Goal: Use online tool/utility: Use online tool/utility

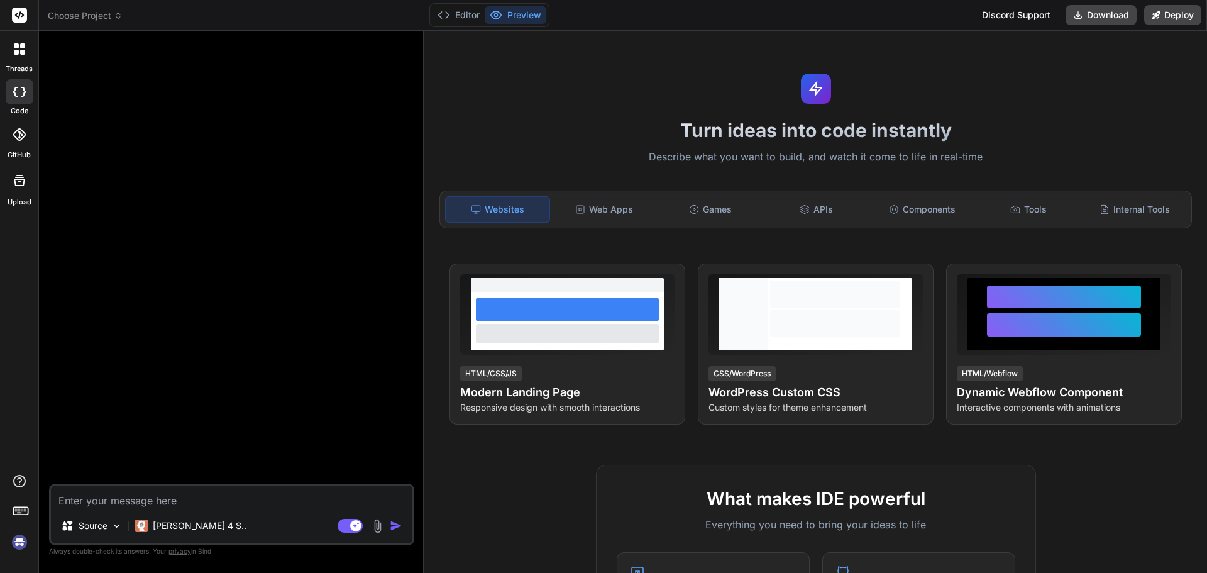
click at [228, 507] on textarea at bounding box center [232, 496] width 362 height 23
type textarea "m"
type textarea "x"
type textarea "ma"
type textarea "x"
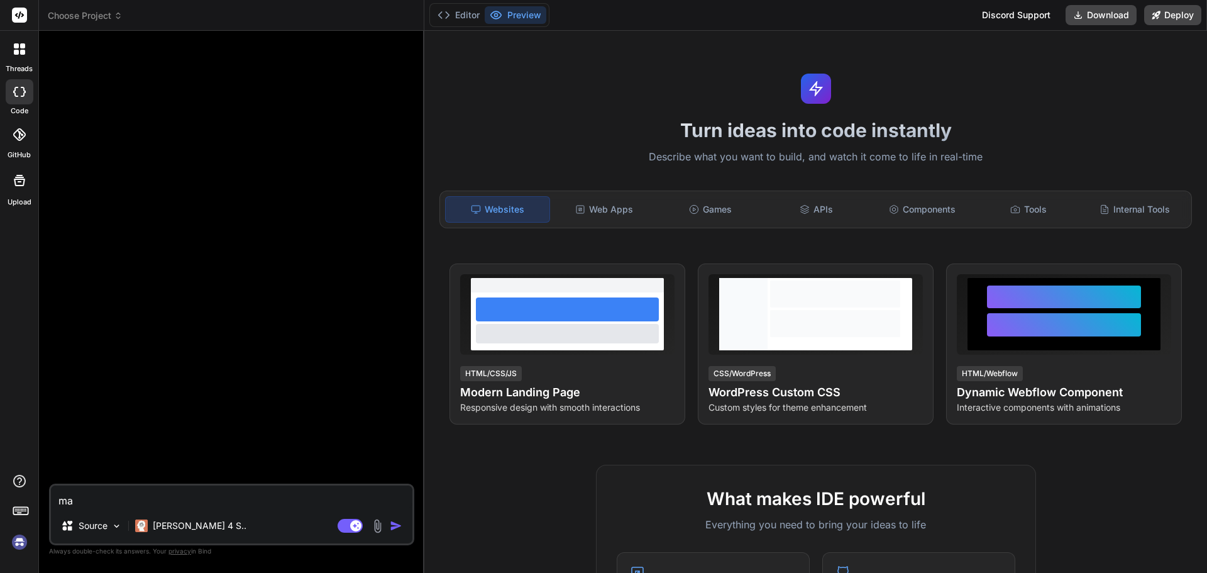
type textarea "mak"
type textarea "x"
type textarea "make"
type textarea "x"
type textarea "make"
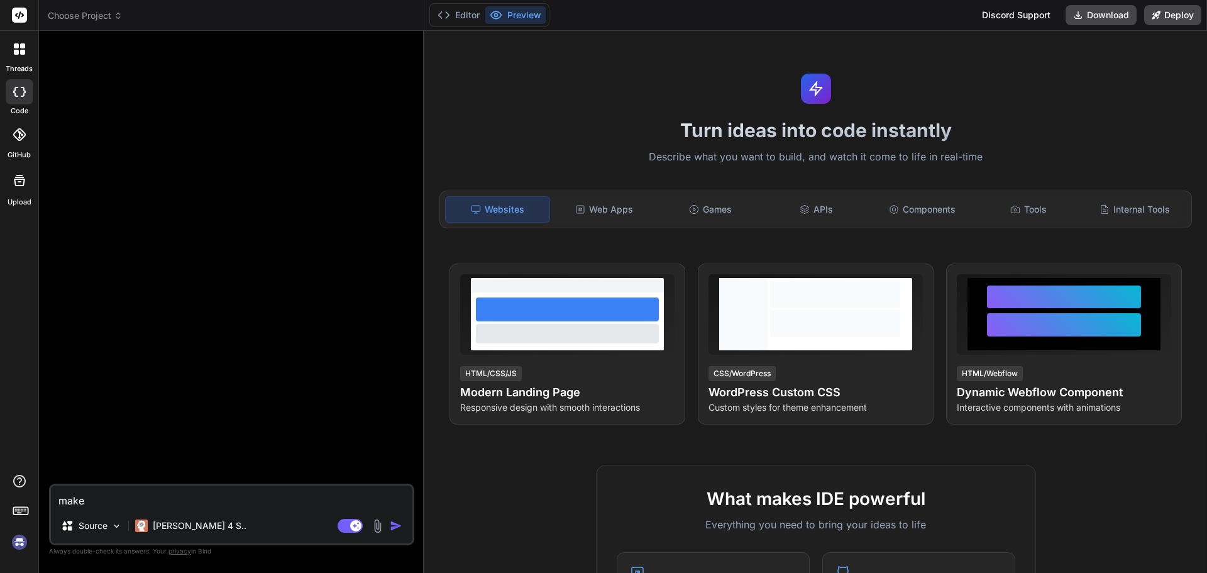
type textarea "x"
type textarea "make m"
type textarea "x"
type textarea "make me"
type textarea "x"
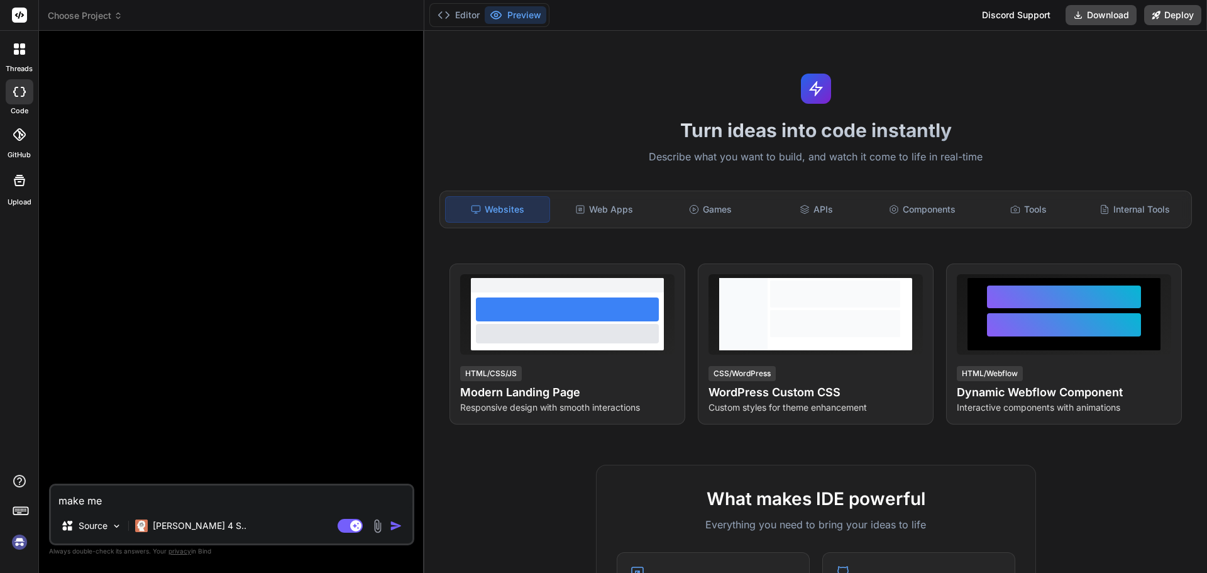
type textarea "make me"
type textarea "x"
type textarea "make me a"
type textarea "x"
type textarea "make me a"
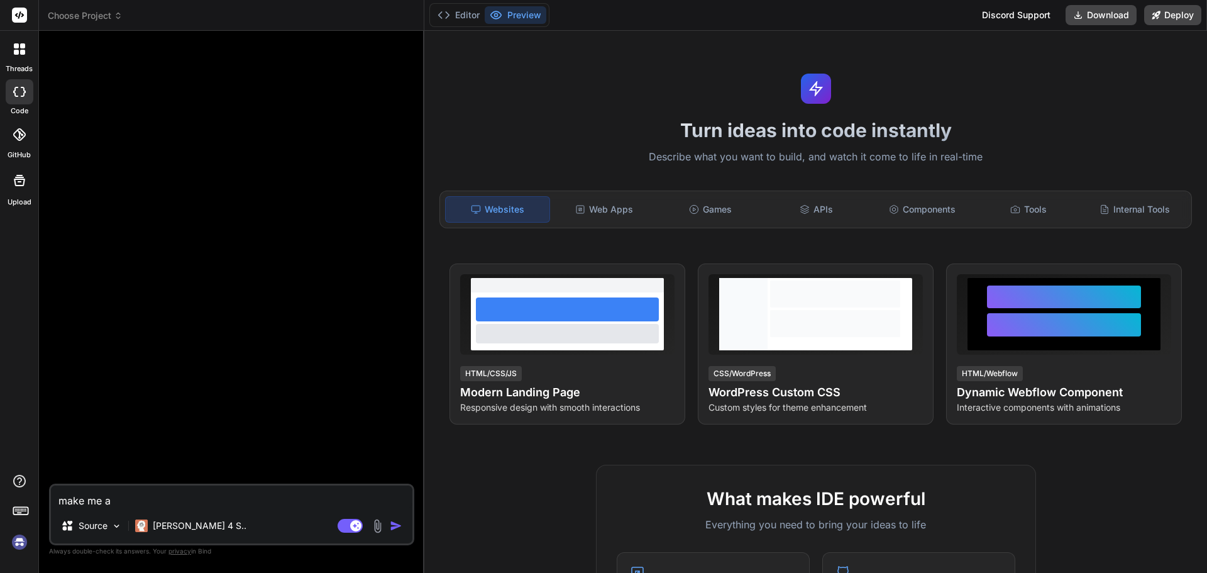
type textarea "x"
type textarea "make me a l"
type textarea "x"
type textarea "make me a la"
type textarea "x"
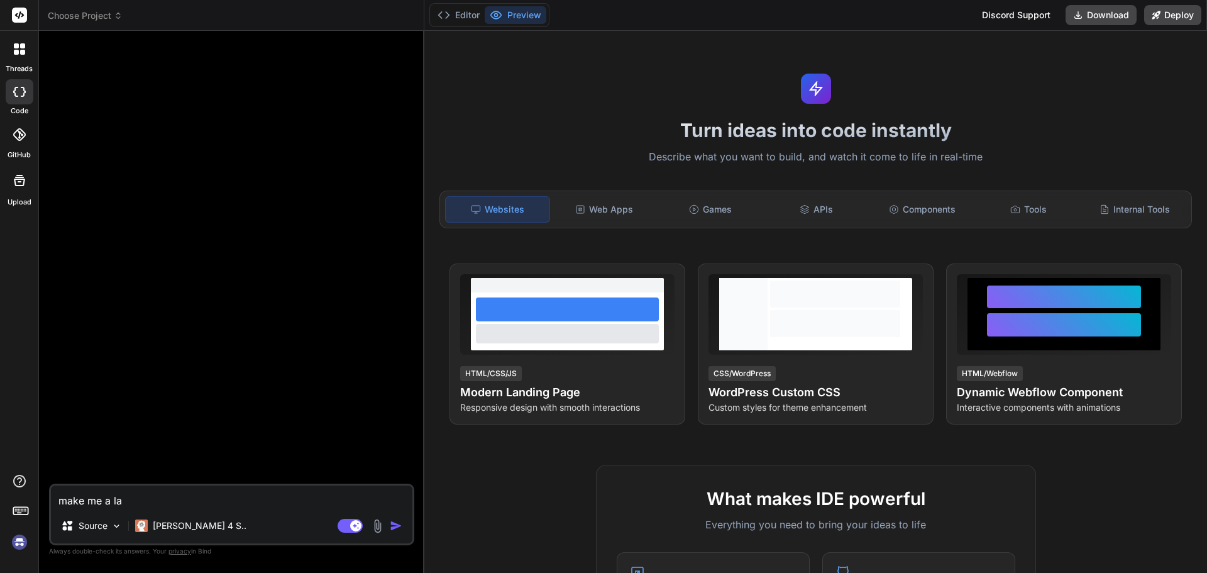
type textarea "make me a lan"
type textarea "x"
type textarea "make me a land"
type textarea "x"
type textarea "make me a landi"
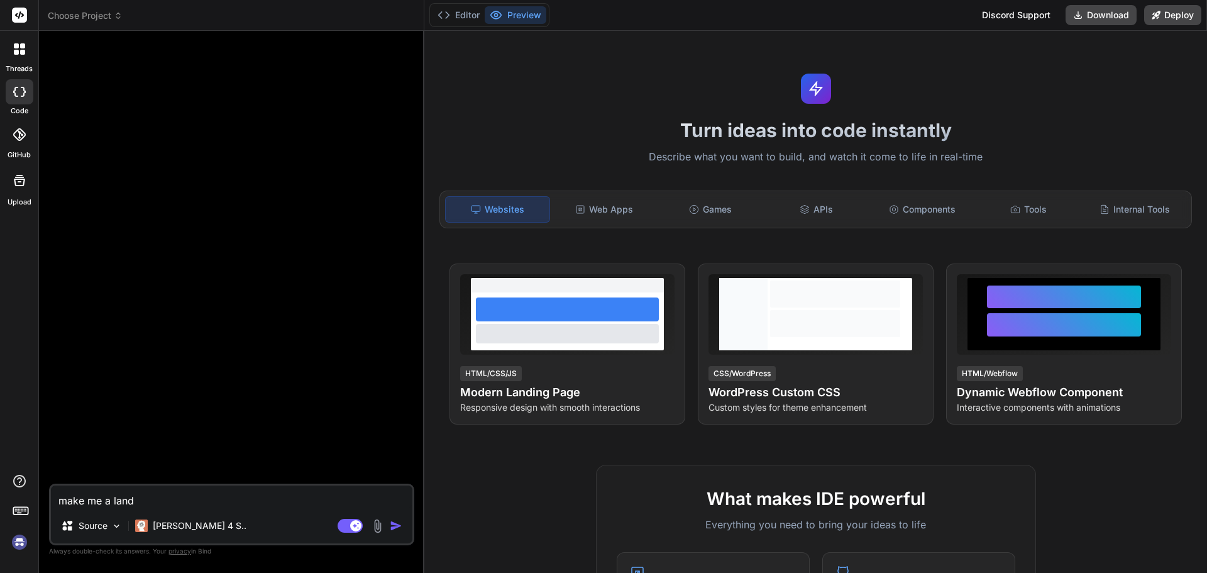
type textarea "x"
type textarea "make me a landin"
type textarea "x"
type textarea "make me a landing"
type textarea "x"
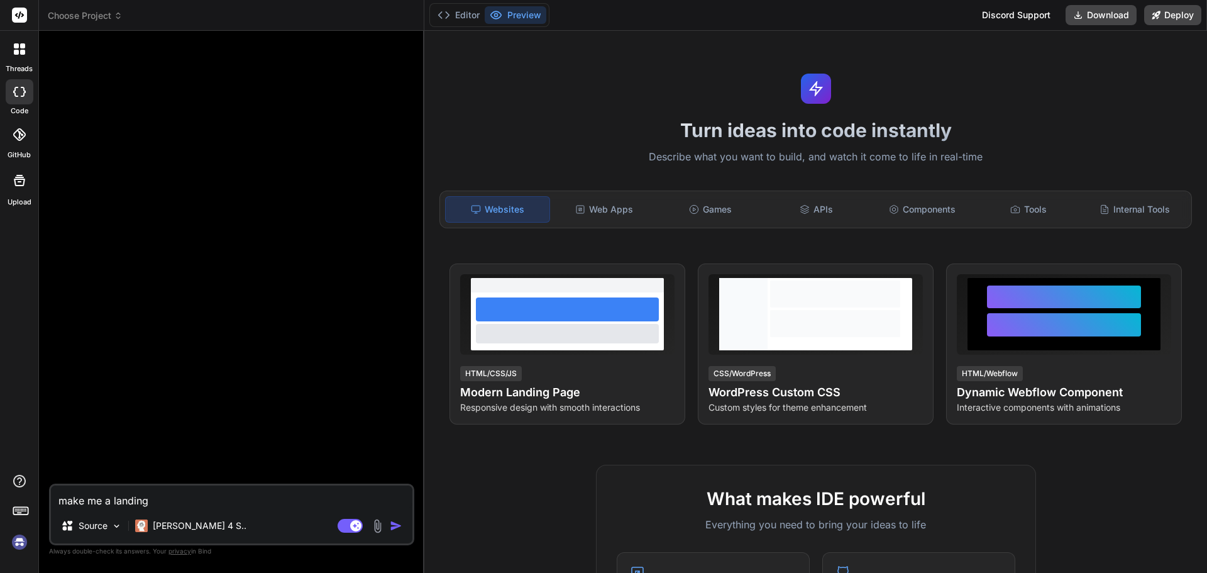
type textarea "make me a landing"
type textarea "x"
type textarea "make me a landing p"
type textarea "x"
type textarea "make me a landing pa"
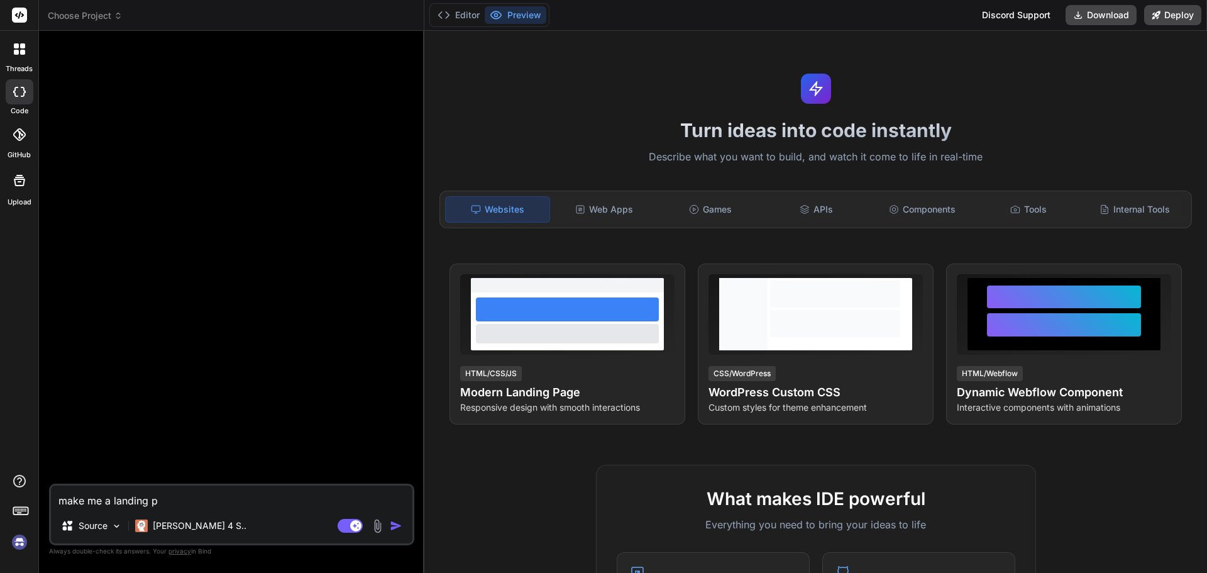
type textarea "x"
type textarea "make me a landing pag"
type textarea "x"
type textarea "make me a landing page"
type textarea "x"
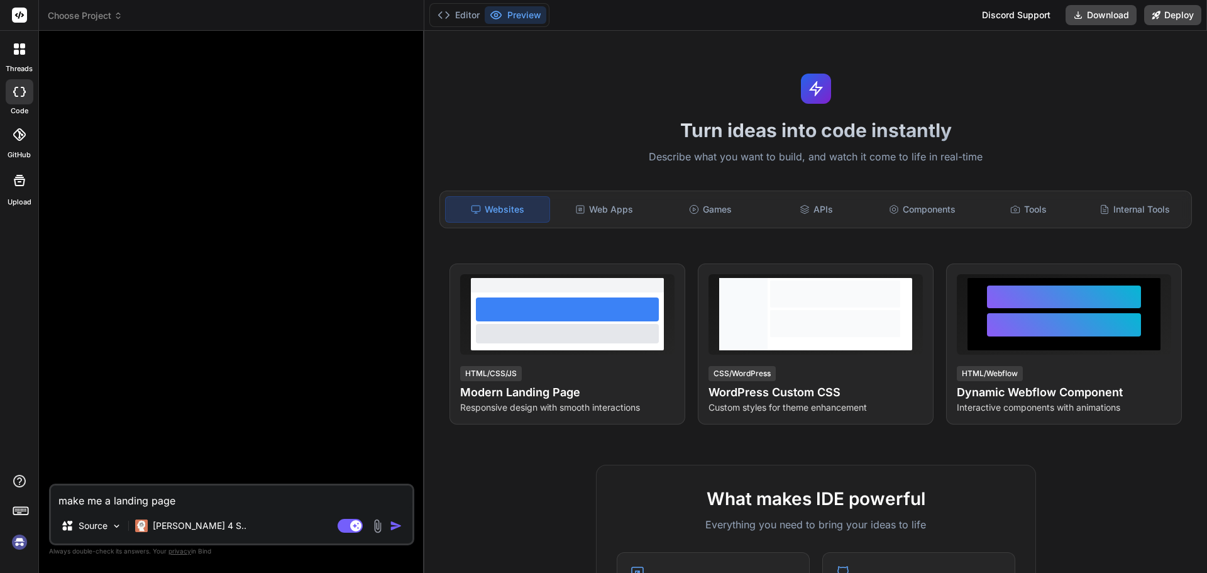
type textarea "make me a landing page"
type textarea "x"
type textarea "make me a landing page f"
type textarea "x"
type textarea "make me a landing page fo"
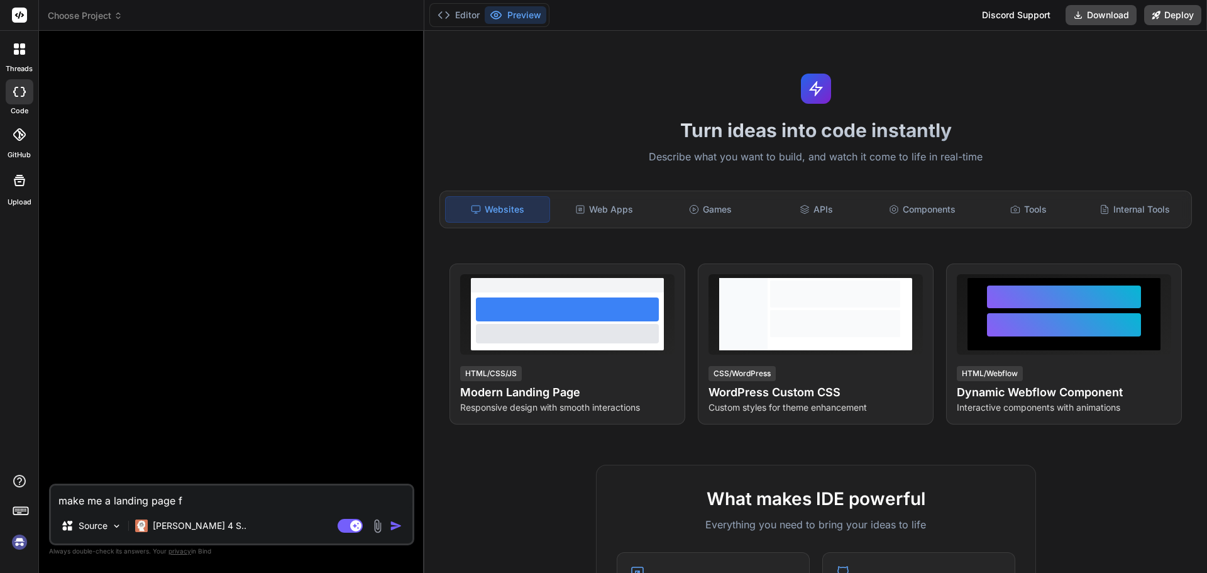
type textarea "x"
type textarea "make me a landing page for"
type textarea "x"
type textarea "make me a landing page for"
type textarea "x"
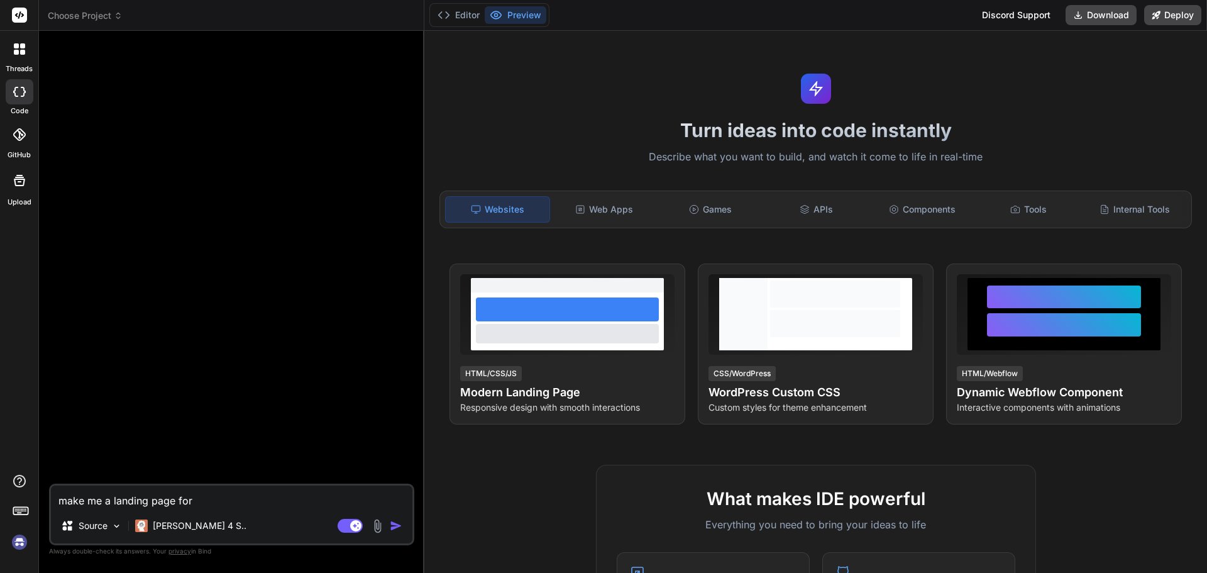
type textarea "make me a landing page for b"
type textarea "x"
type textarea "make me a landing page for ba"
type textarea "x"
type textarea "make me a landing page for bad"
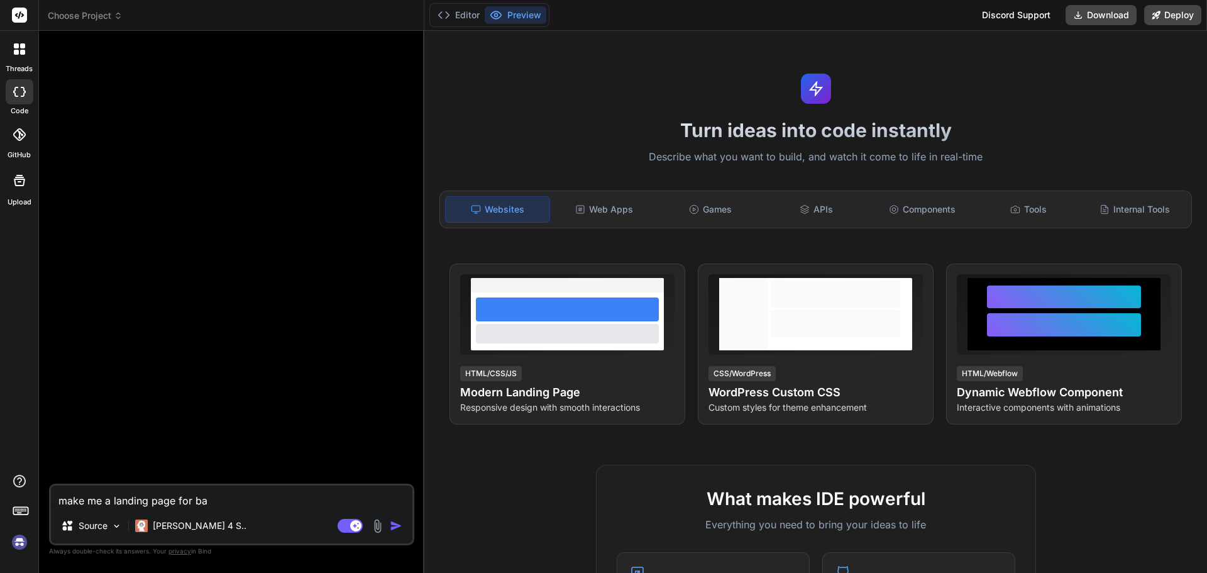
type textarea "x"
type textarea "make me a landing page for bad"
type textarea "x"
type textarea "make me a landing page for bad c"
type textarea "x"
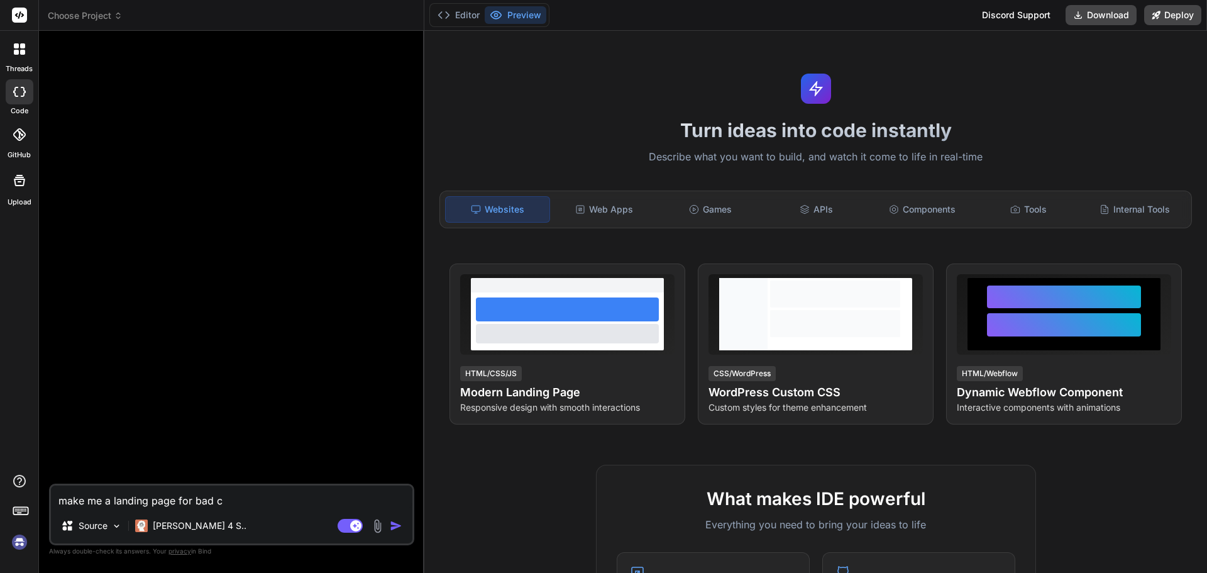
type textarea "make me a landing page for bad ca"
type textarea "x"
type textarea "make me a landing page for bad car"
type textarea "x"
type textarea "make me a landing page for bad car"
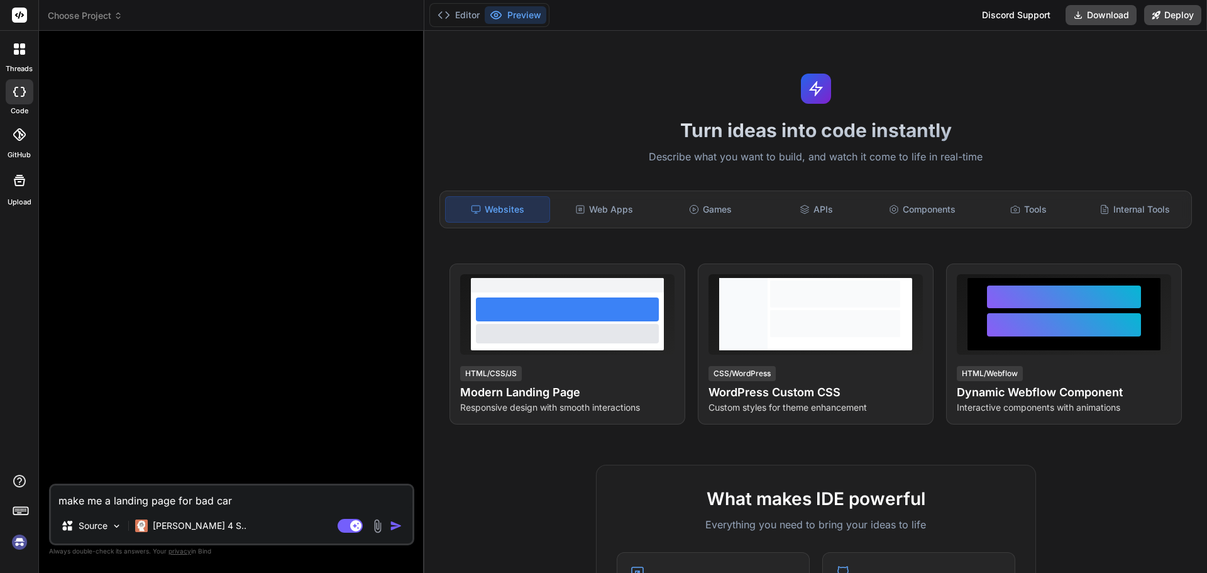
type textarea "x"
type textarea "make me a landing page for bad car"
type textarea "x"
type textarea "make me a landing page for bad ca"
type textarea "x"
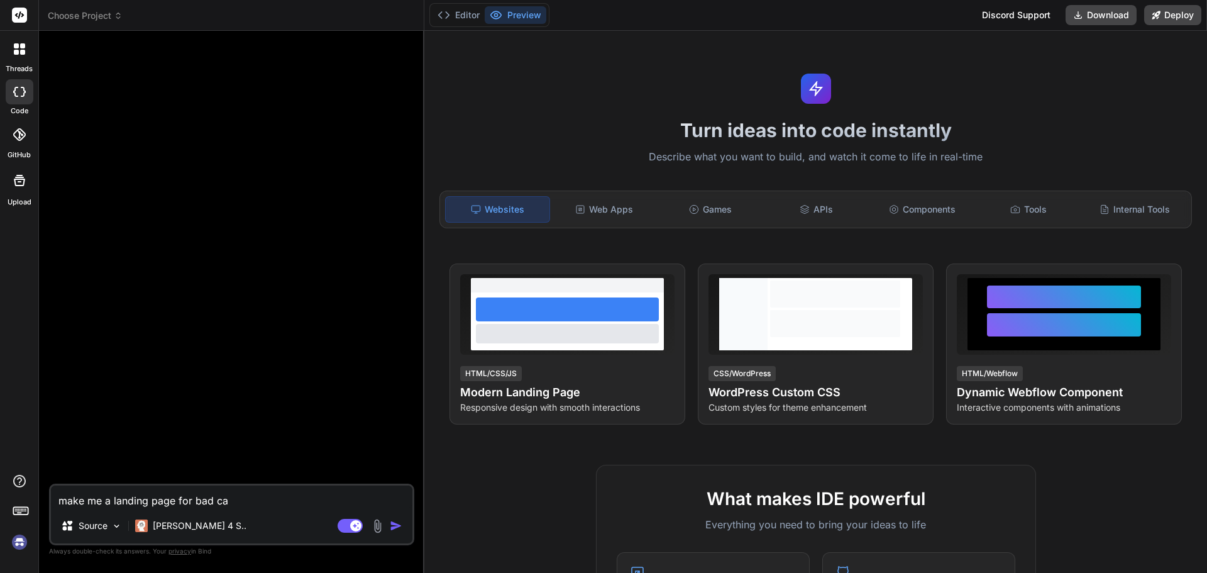
type textarea "make me a landing page for bad c"
type textarea "x"
type textarea "make me a landing page for bad"
type textarea "x"
type textarea "make me a landing page for bad"
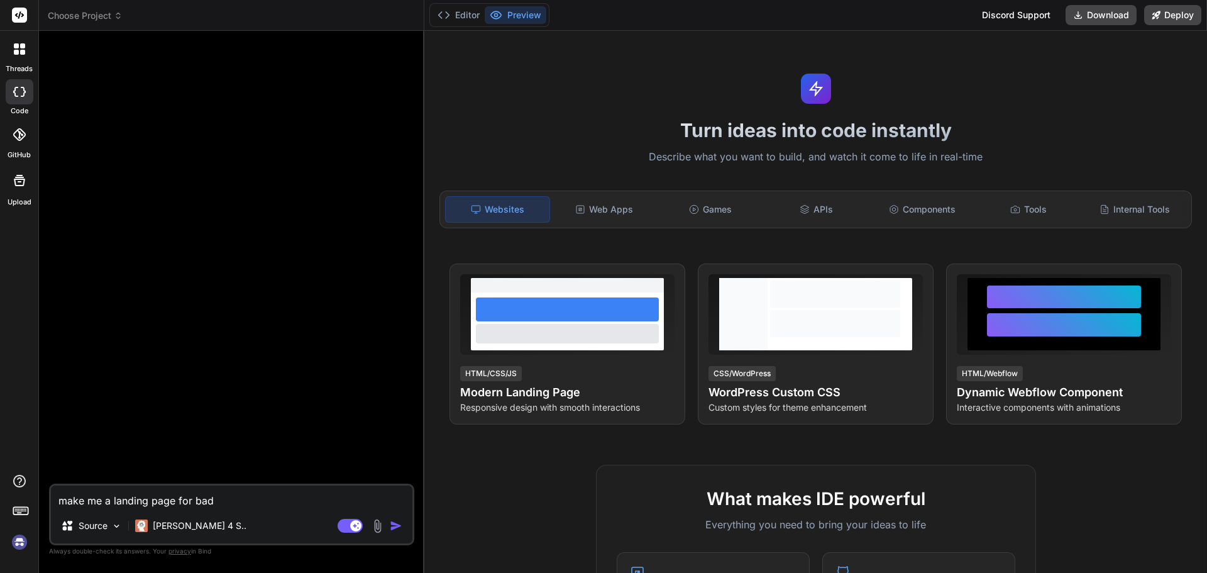
type textarea "x"
type textarea "make me a landing page for ba"
type textarea "x"
type textarea "make me a landing page for b"
type textarea "x"
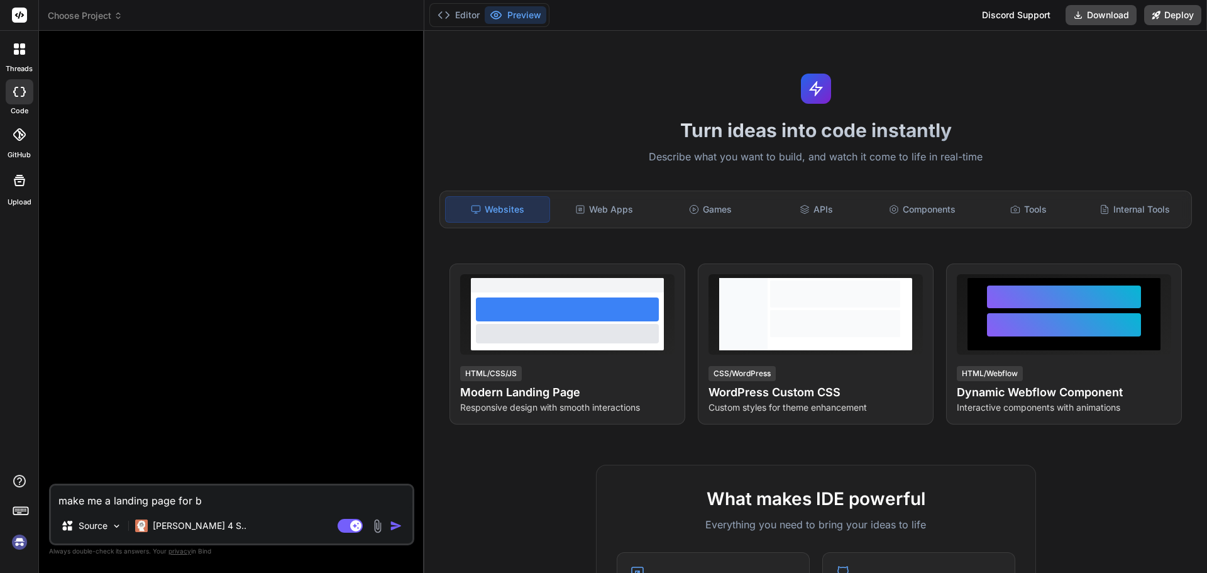
type textarea "make me a landing page for"
type textarea "x"
type textarea "make me a landing page for c"
type textarea "x"
type textarea "make me a landing page for ca"
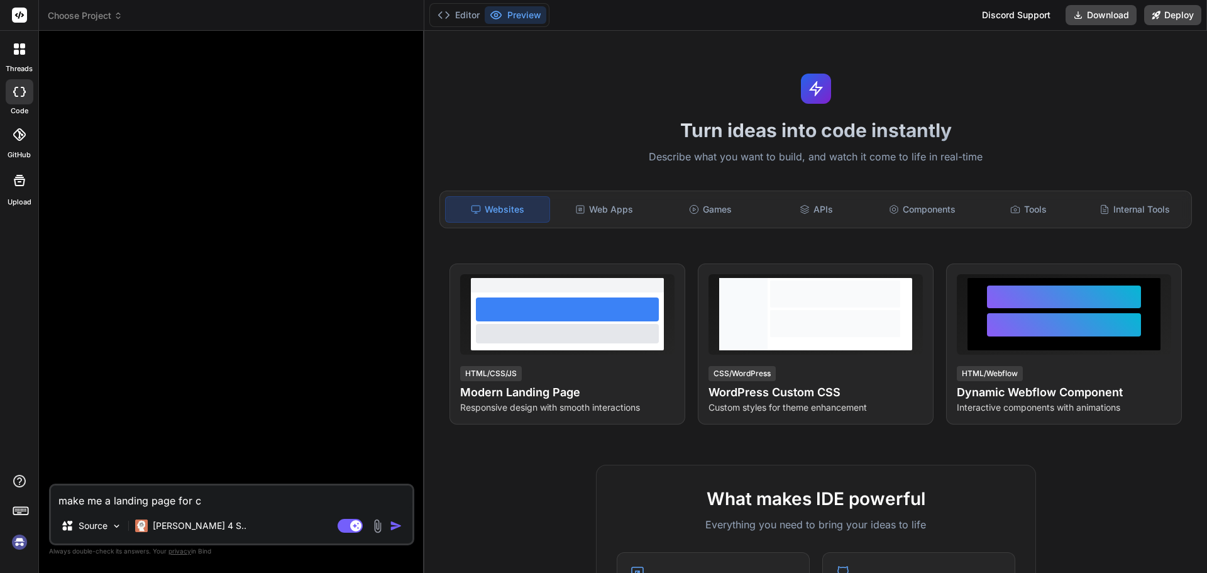
type textarea "x"
type textarea "make me a landing page for car"
type textarea "x"
type textarea "make me a landing page for car"
type textarea "x"
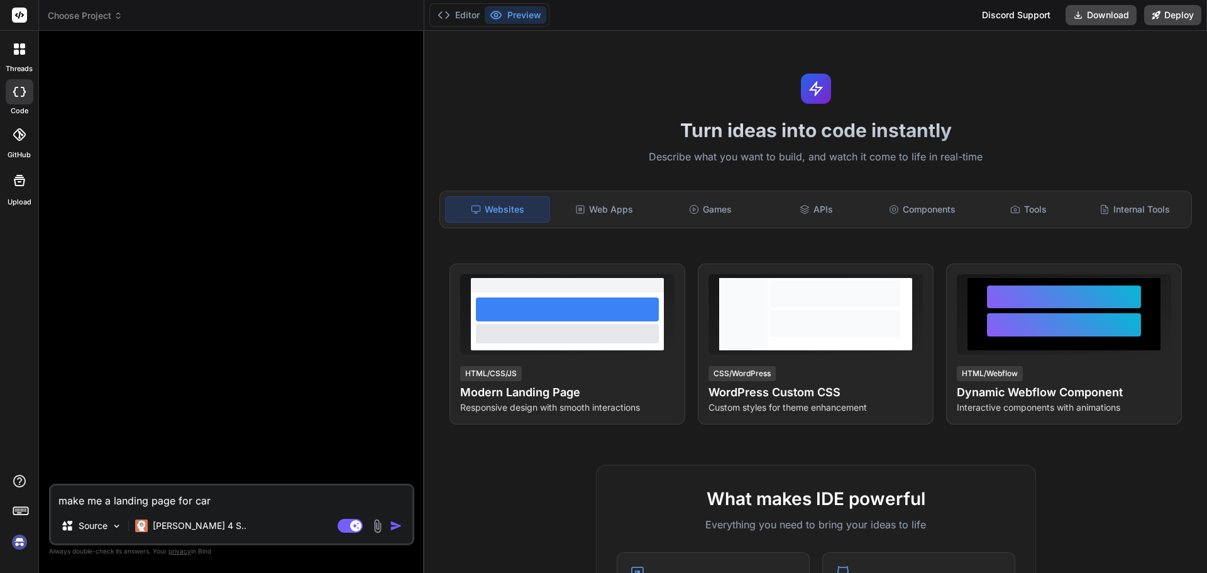
type textarea "make me a landing page for car l"
type textarea "x"
type textarea "make me a landing page for car lo"
type textarea "x"
type textarea "make me a landing page for car loa"
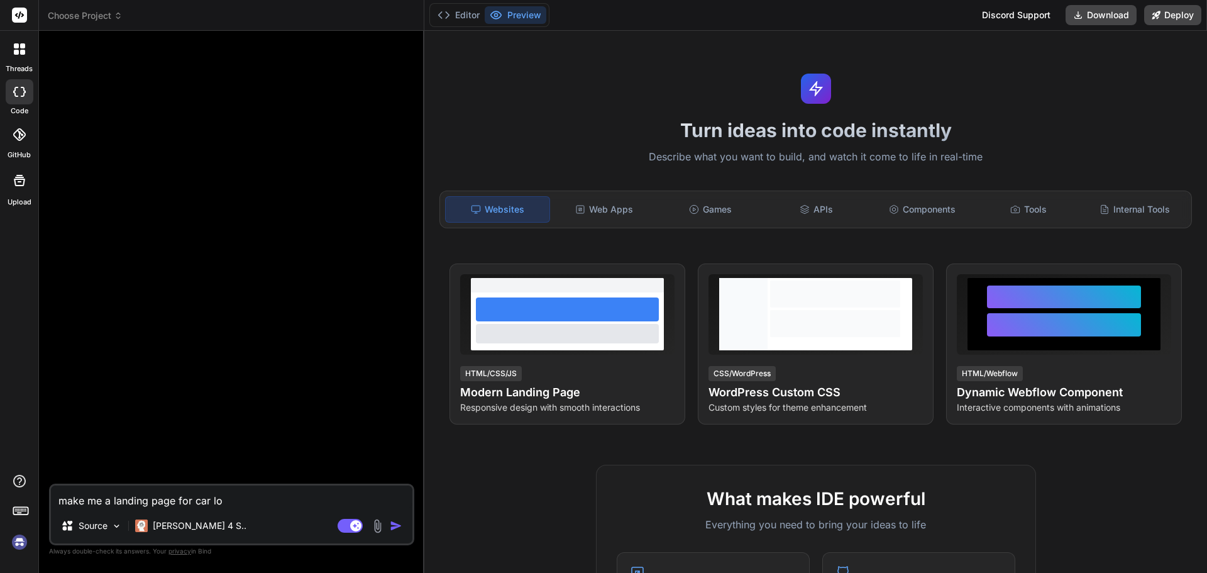
type textarea "x"
type textarea "make me a landing page for car loan"
type textarea "x"
type textarea "make me a landing page for car loan"
type textarea "x"
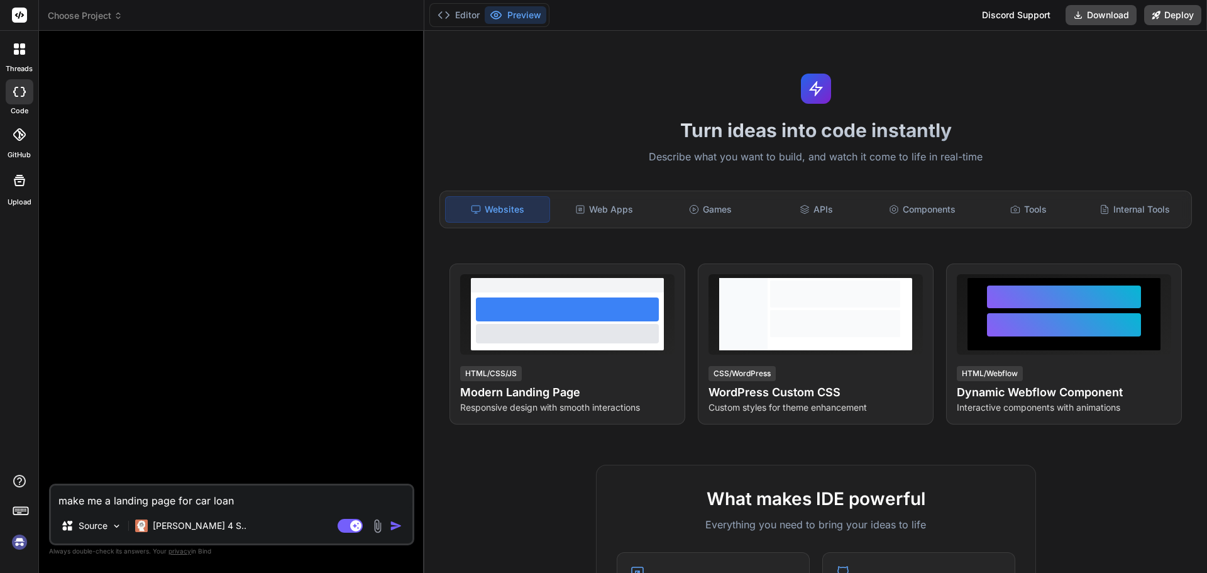
type textarea "make me a landing page for car loan f"
type textarea "x"
type textarea "make me a landing page for car loan fo"
type textarea "x"
type textarea "make me a landing page for car loan for"
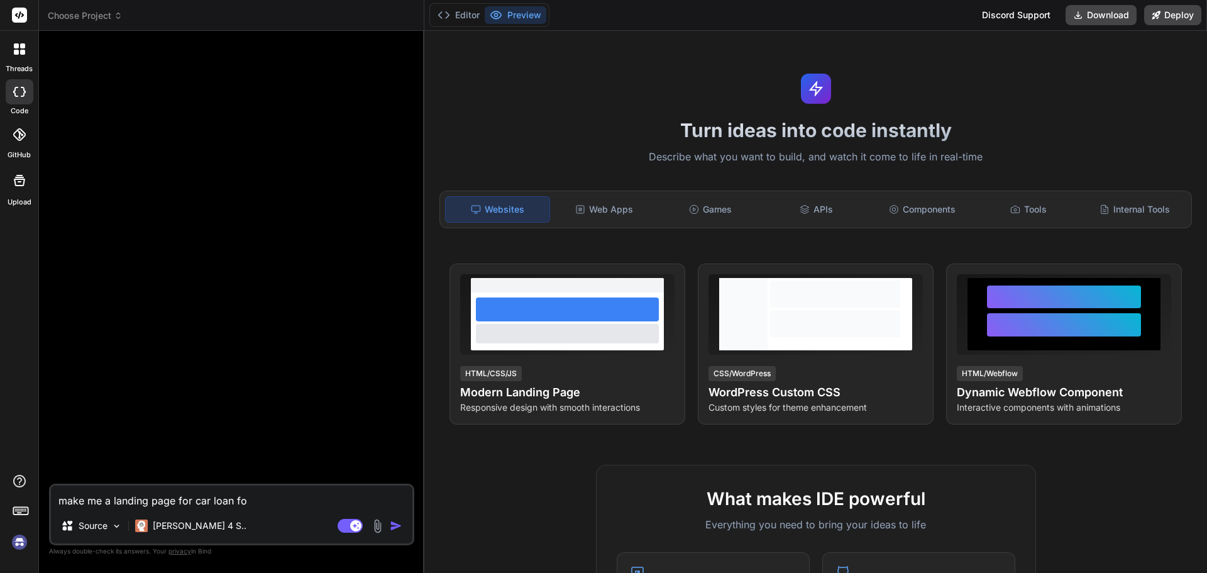
type textarea "x"
type textarea "make me a landing page for car loan for"
type textarea "x"
type textarea "make me a landing page for car loan for p"
type textarea "x"
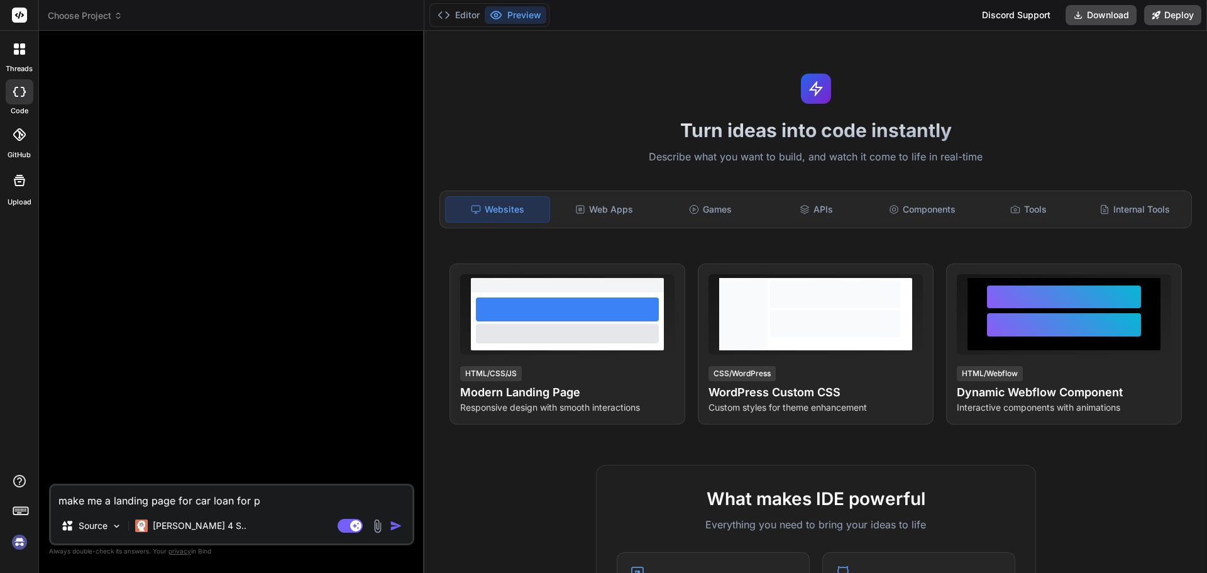
type textarea "make me a landing page for car loan for pe"
type textarea "x"
type textarea "make me a landing page for car loan for peo"
type textarea "x"
type textarea "make me a landing page for car loan for peop"
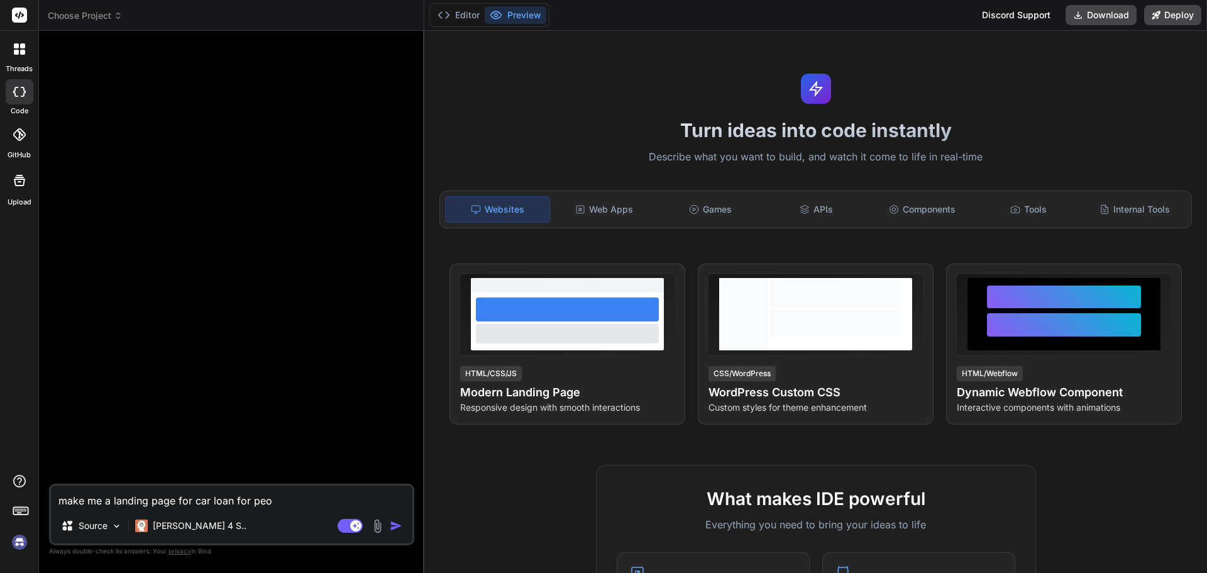
type textarea "x"
type textarea "make me a landing page for car loan for peopl"
type textarea "x"
type textarea "make me a landing page for car loan for people"
type textarea "x"
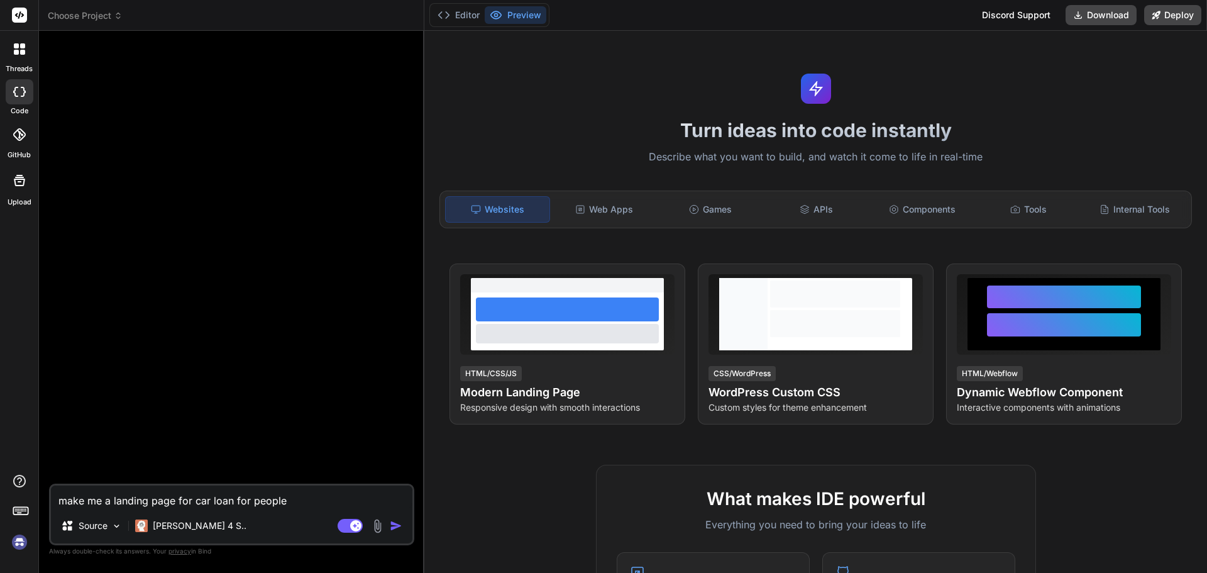
type textarea "make me a landing page for car loan for people"
type textarea "x"
type textarea "make me a landing page for car loan for people w"
type textarea "x"
type textarea "make me a landing page for car loan for people wi"
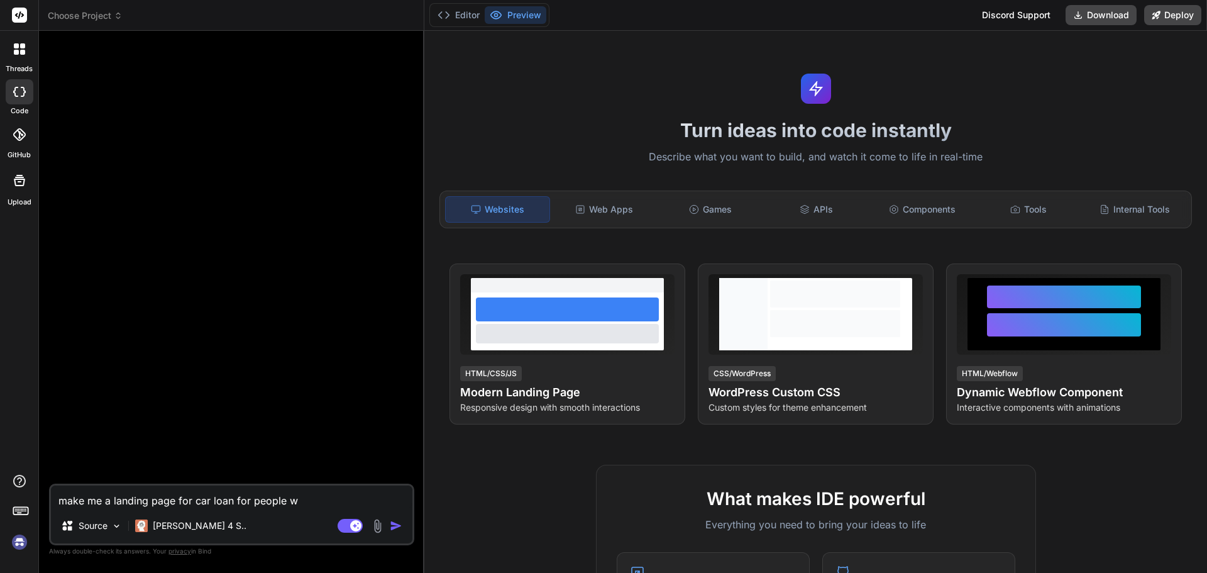
type textarea "x"
type textarea "make me a landing page for car loan for people wit"
type textarea "x"
type textarea "make me a landing page for car loan for people with"
type textarea "x"
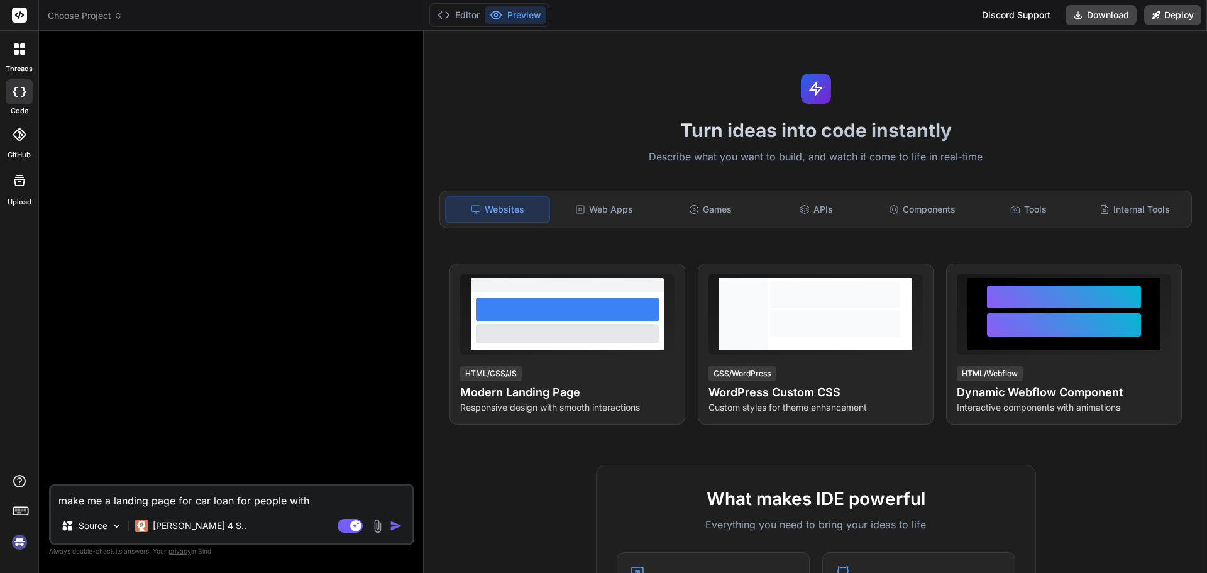
type textarea "make me a landing page for car loan for people with"
type textarea "x"
type textarea "make me a landing page for car loan for people with b"
type textarea "x"
type textarea "make me a landing page for car loan for people with ba"
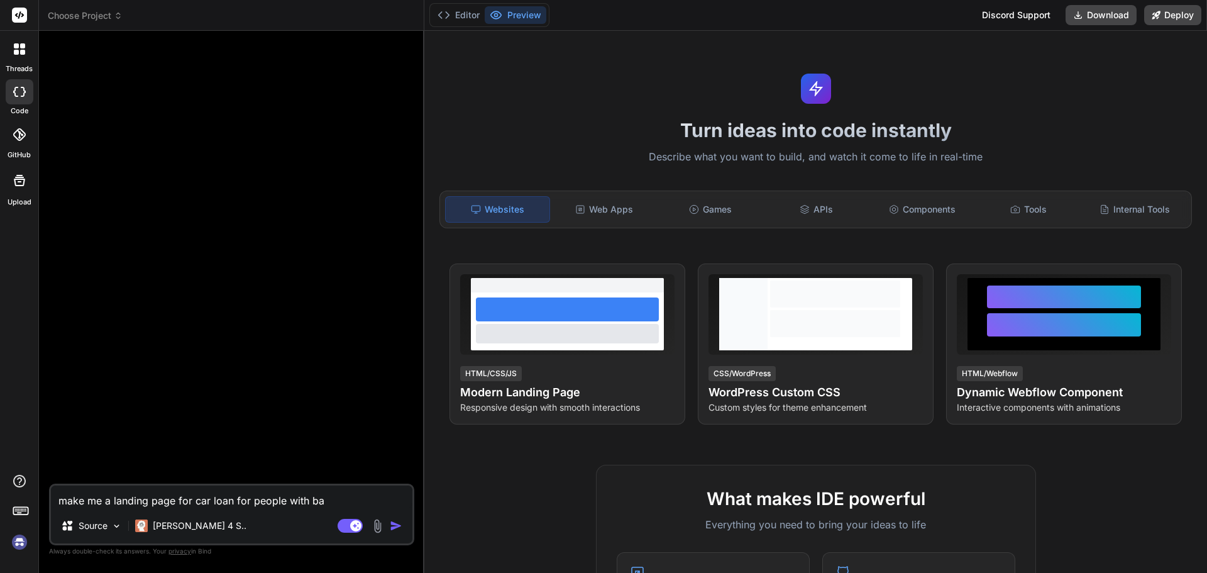
type textarea "x"
type textarea "make me a landing page for car loan for people with bad"
type textarea "x"
type textarea "make me a landing page for car loan for people with bad"
type textarea "x"
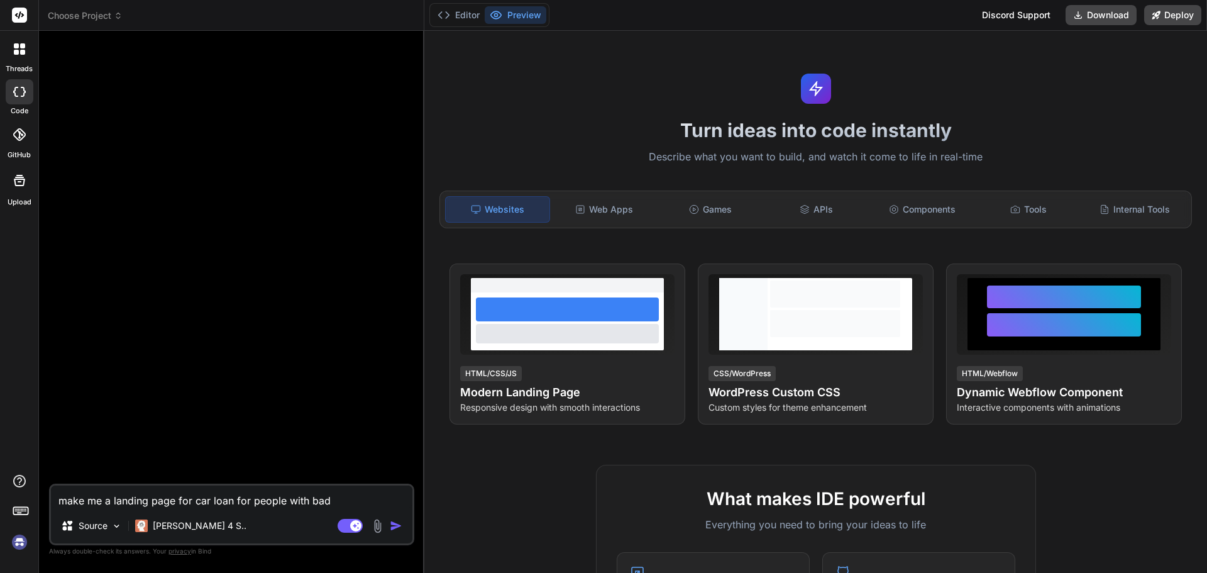
type textarea "make me a landing page for car loan for people with bad c"
type textarea "x"
type textarea "make me a landing page for car loan for people with bad cr"
type textarea "x"
type textarea "make me a landing page for car loan for people with bad cre"
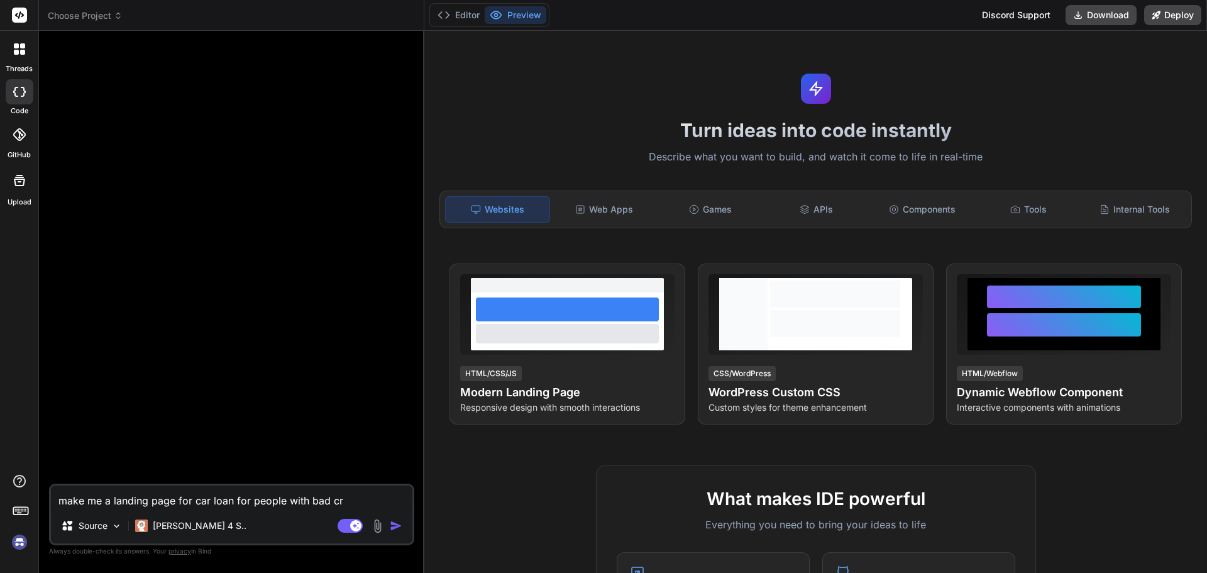
type textarea "x"
type textarea "make me a landing page for car loan for people with bad cred"
type textarea "x"
type textarea "make me a landing page for car loan for people with bad credi"
type textarea "x"
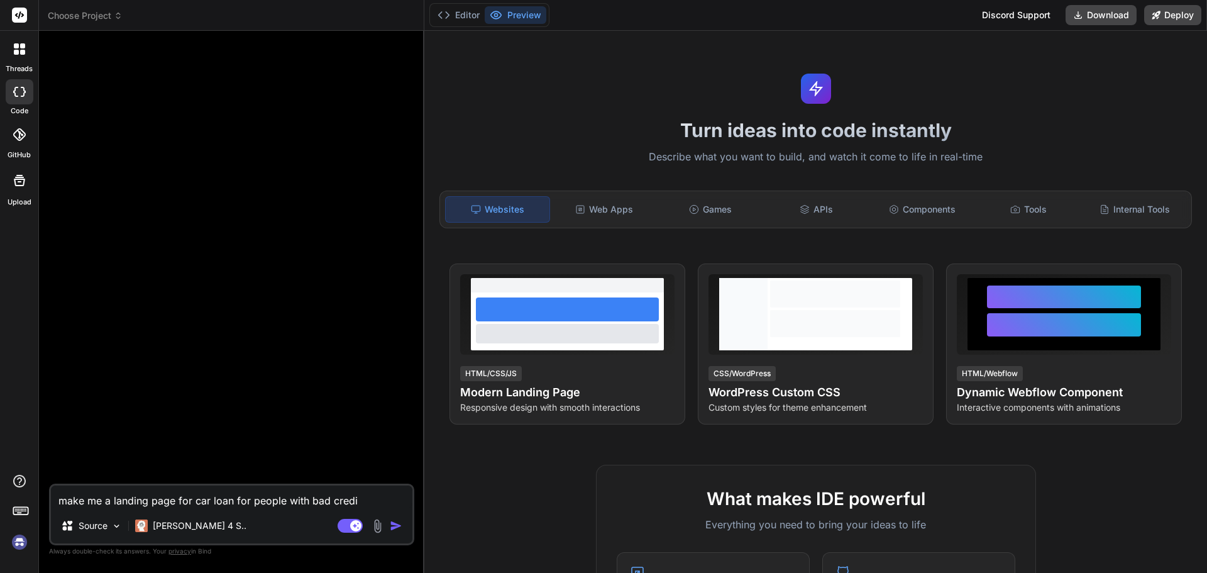
type textarea "make me a landing page for car loan for people with bad credit"
type textarea "x"
type textarea "make me a landing page for car loan for people with bad credit"
type textarea "x"
type textarea "make me a landing page for car loan for people with bad credit u"
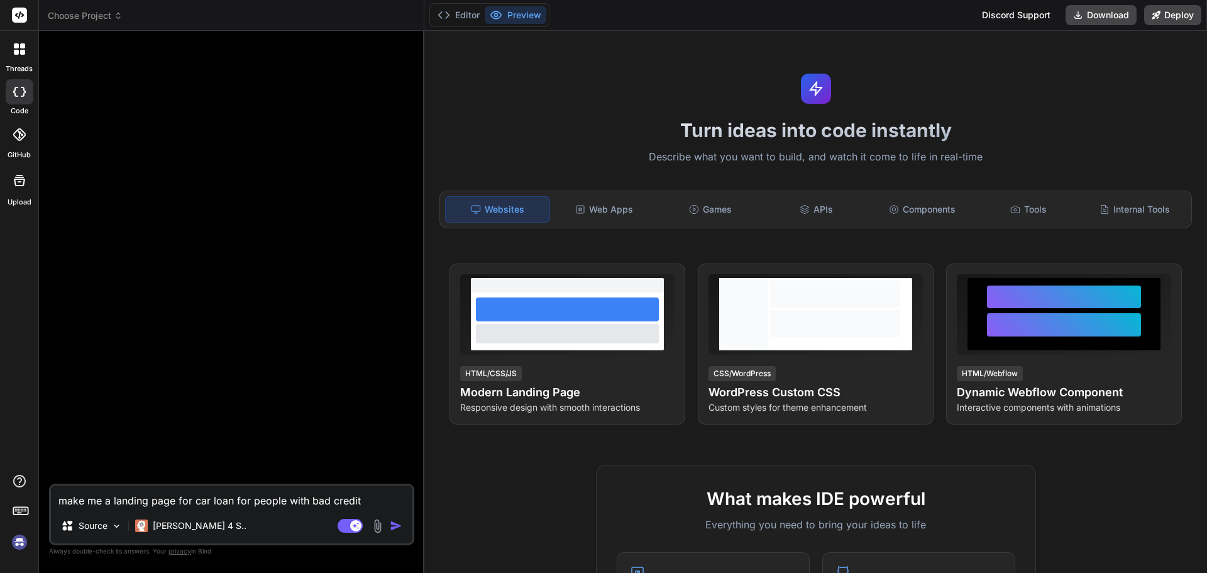
type textarea "x"
type textarea "make me a landing page for car loan for people with bad credit u"
type textarea "x"
type textarea "make me a landing page for car loan for people with bad credit u"
type textarea "x"
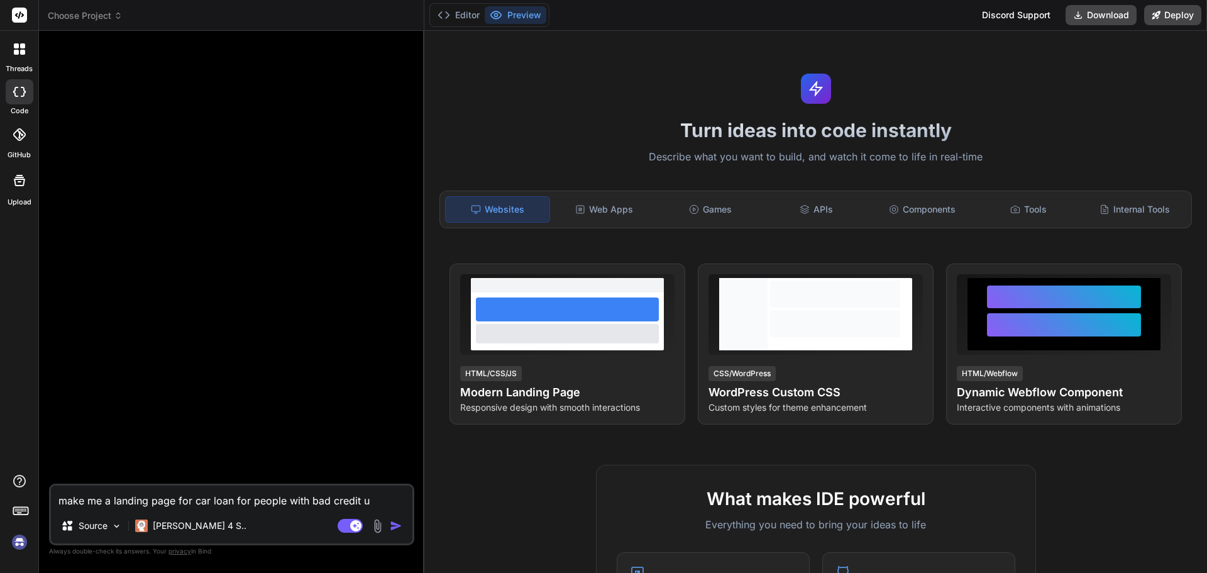
type textarea "make me a landing page for car loan for people with bad credit"
type textarea "x"
type textarea "make me a landing page for car loan for people with bad credit i"
type textarea "x"
type textarea "make me a landing page for car loan for people with bad credit in"
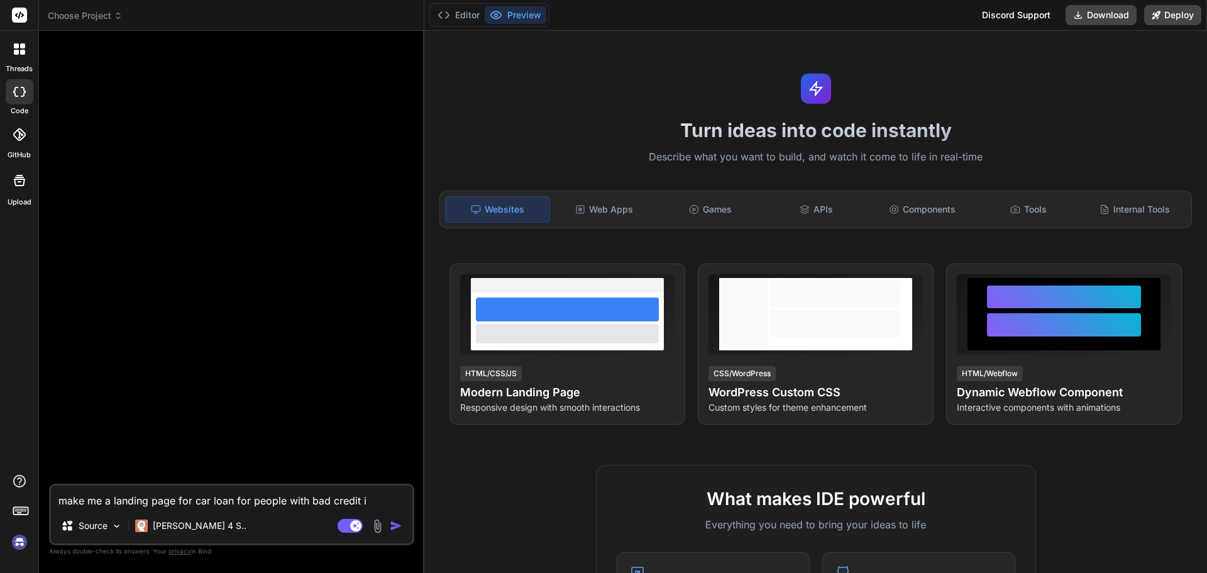
type textarea "x"
type textarea "make me a landing page for car loan for people with bad credit in"
type textarea "x"
type textarea "make me a landing page for car loan for people with bad credit in r"
type textarea "x"
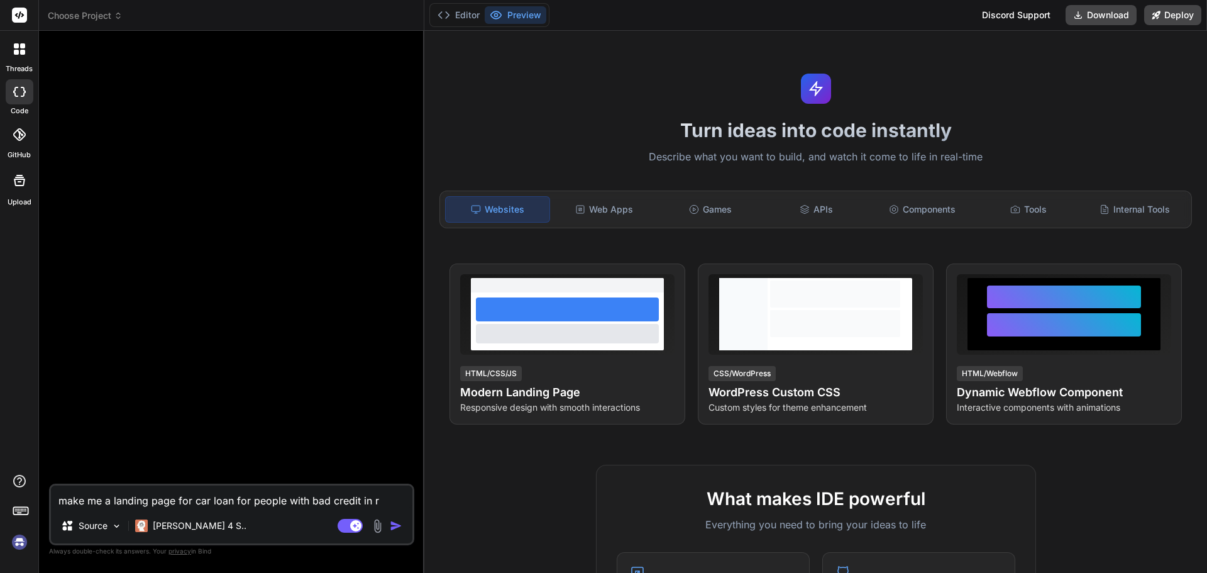
type textarea "make me a landing page for car loan for people with bad credit in re"
type textarea "x"
type textarea "make me a landing page for car loan for people with bad credit in red"
type textarea "x"
type textarea "make me a landing page for car loan for people with bad credit in red"
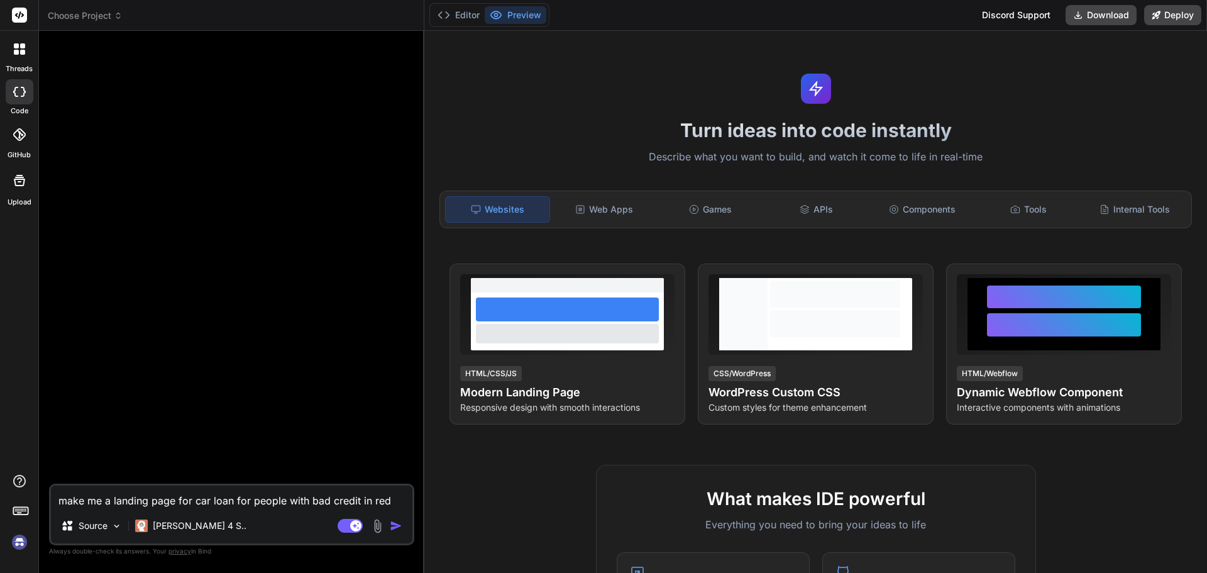
type textarea "x"
type textarea "make me a landing page for car loan for people with bad credit in red w"
type textarea "x"
type textarea "make me a landing page for car loan for people with bad credit in red wh"
type textarea "x"
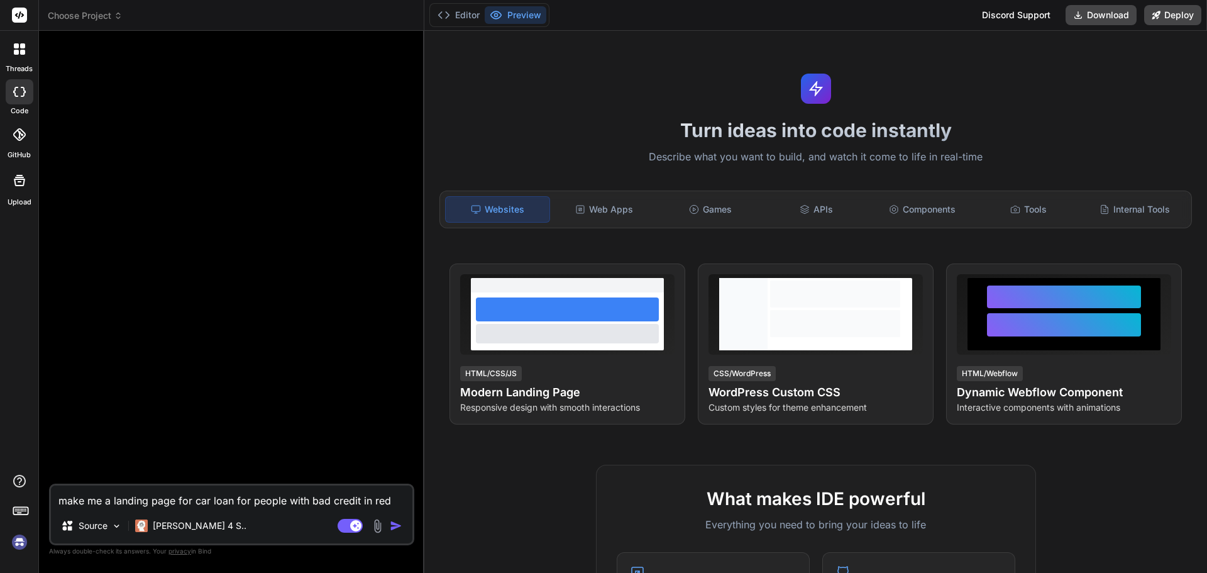
type textarea "make me a landing page for car loan for people with bad credit in red whe"
type textarea "x"
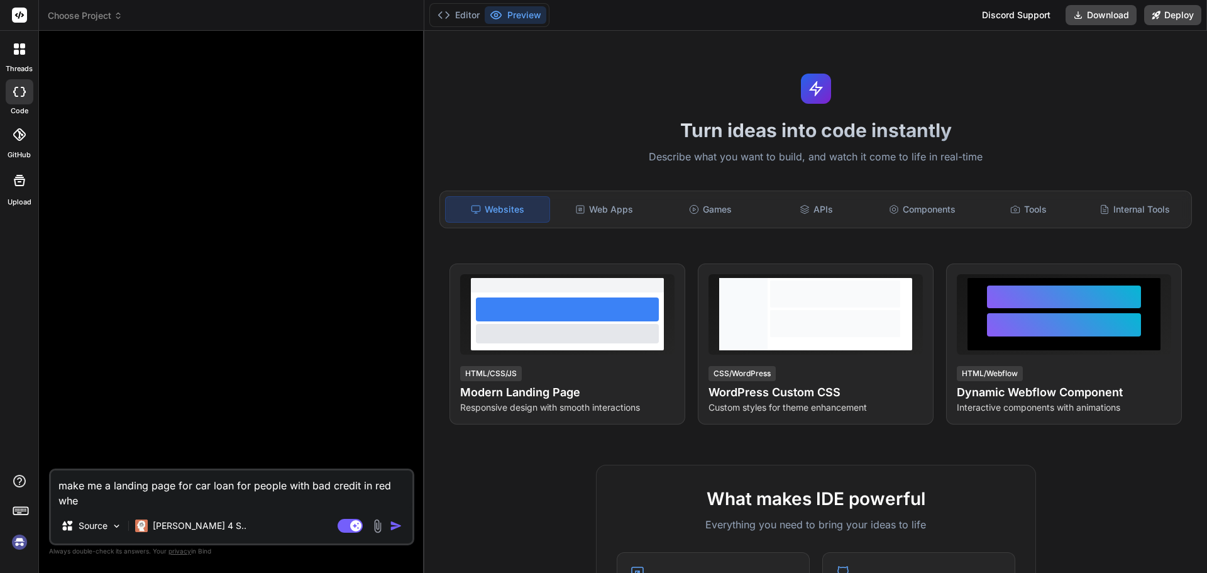
type textarea "make me a landing page for car loan for people with bad credit in red wher"
type textarea "x"
type textarea "make me a landing page for car loan for people with bad credit in red where"
type textarea "x"
type textarea "make me a landing page for car loan for people with bad credit in red where"
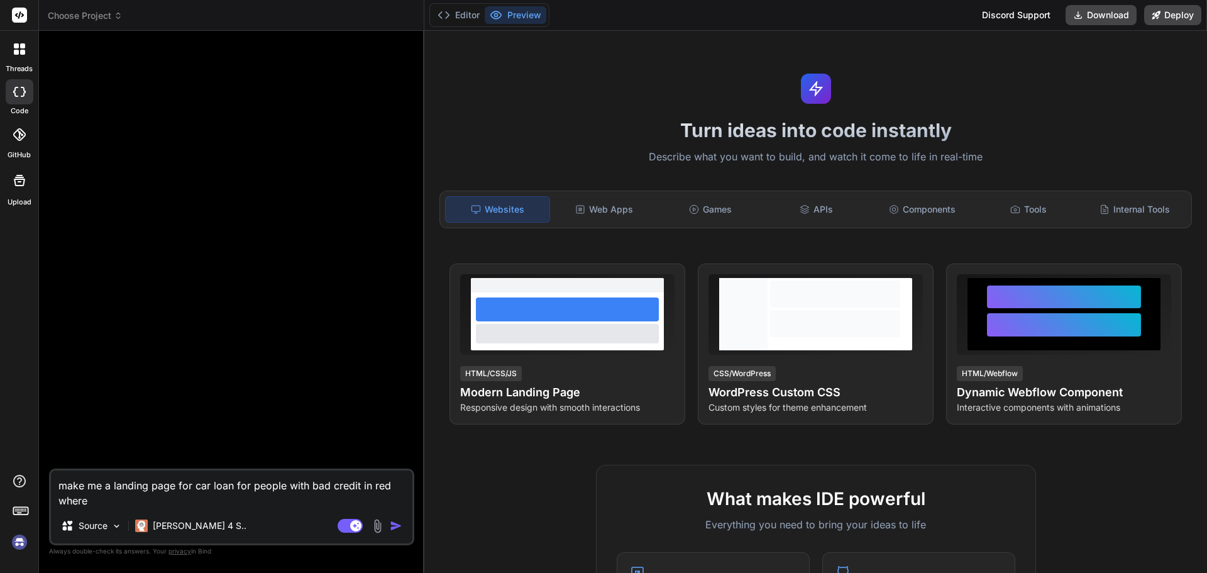
type textarea "x"
type textarea "make me a landing page for car loan for people with bad credit in red where y"
type textarea "x"
type textarea "make me a landing page for car loan for people with bad credit in red where yo"
type textarea "x"
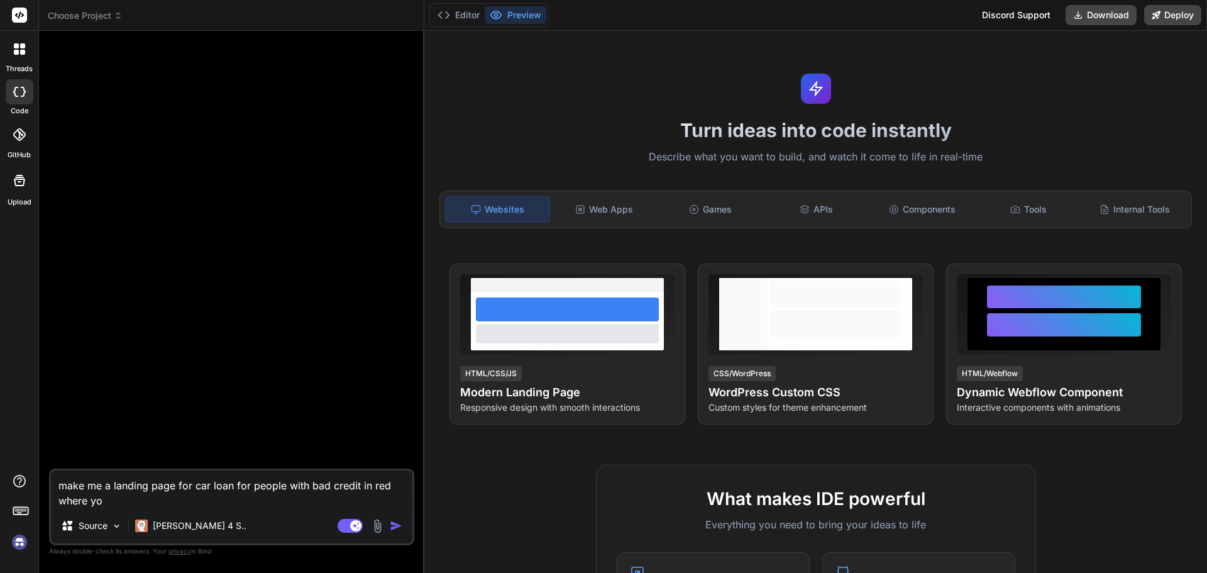
type textarea "make me a landing page for car loan for people with bad credit in red where you"
type textarea "x"
type textarea "make me a landing page for car loan for people with bad credit in red where you"
type textarea "x"
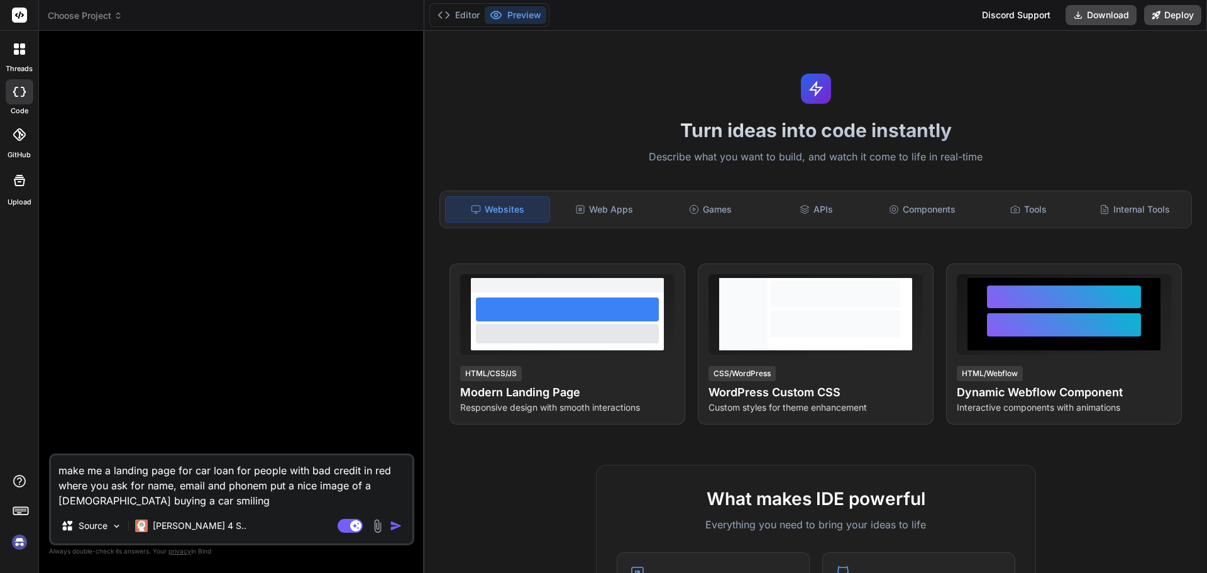
click at [393, 525] on img "button" at bounding box center [396, 525] width 13 height 13
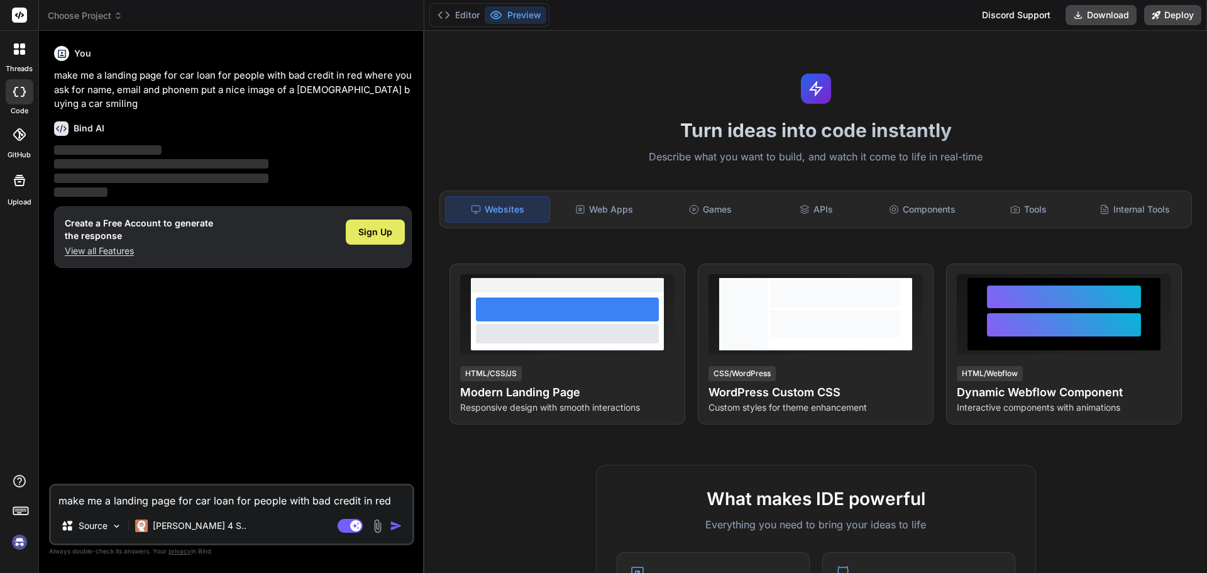
click at [390, 226] on span "Sign Up" at bounding box center [375, 232] width 34 height 13
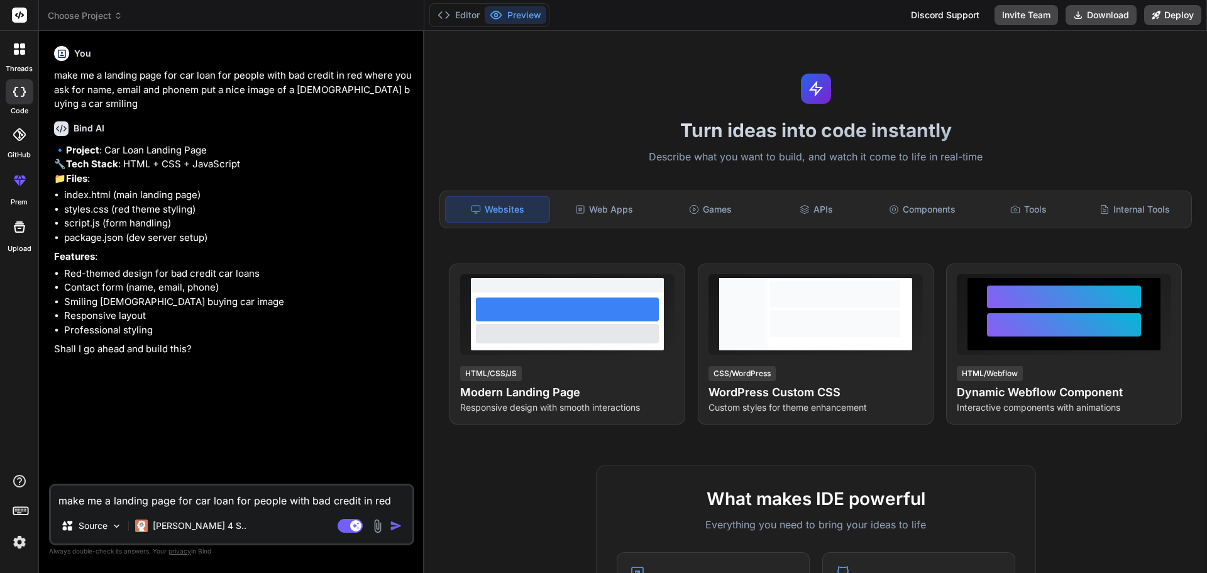
click at [143, 497] on textarea "make me a landing page for car loan for people with bad credit in red where you…" at bounding box center [232, 496] width 362 height 23
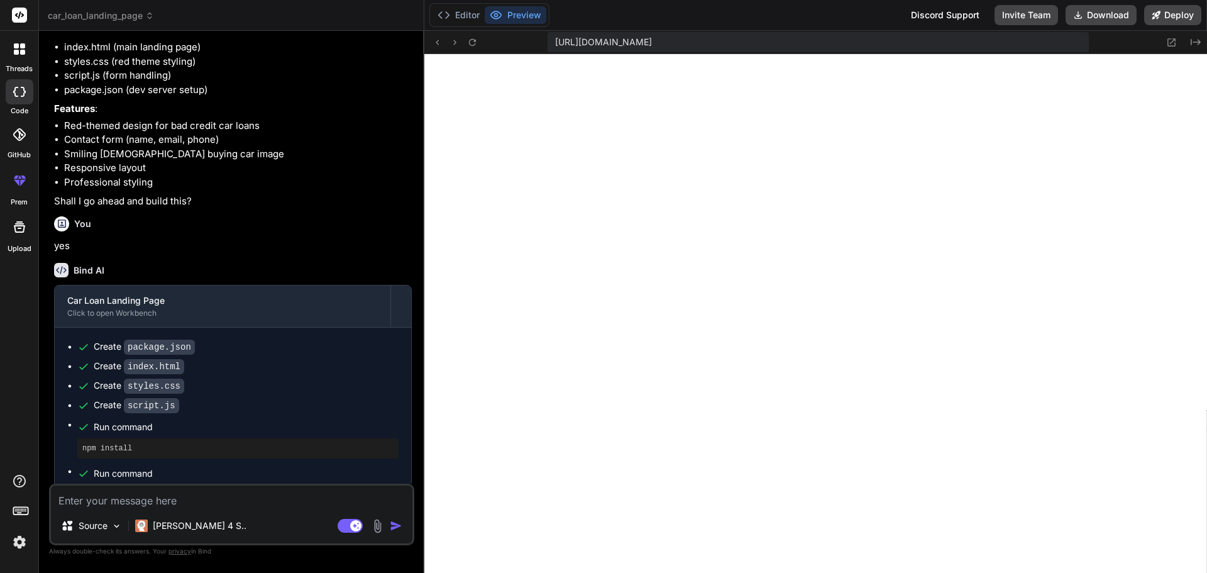
scroll to position [538, 0]
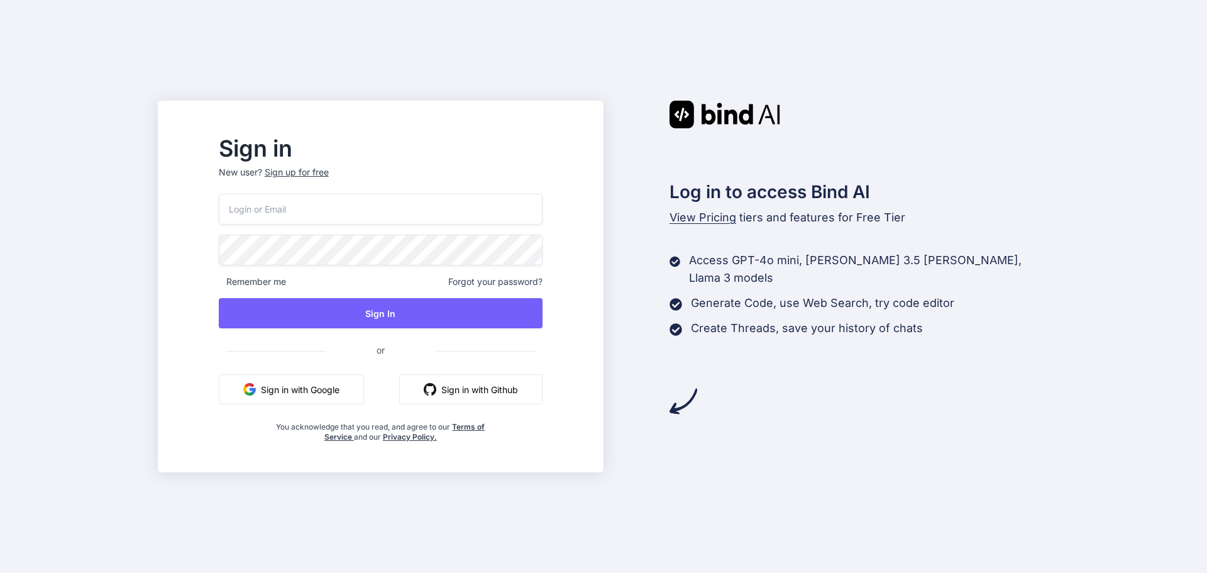
click at [344, 397] on button "Sign in with Google" at bounding box center [291, 389] width 145 height 30
